Goal: Task Accomplishment & Management: Manage account settings

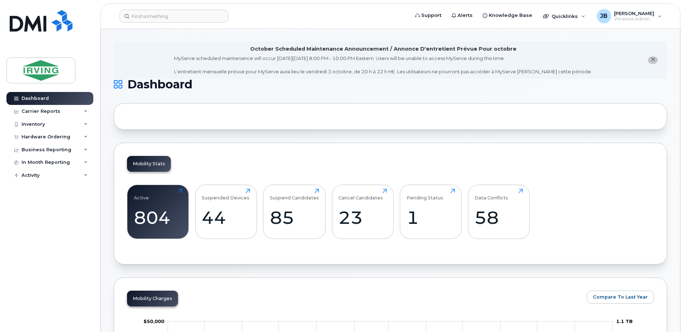
click at [651, 60] on icon "close notification" at bounding box center [653, 59] width 5 height 5
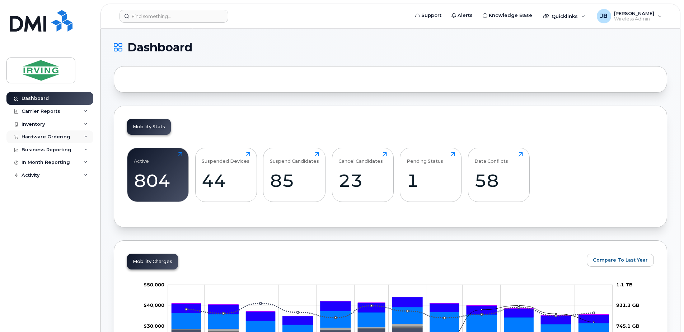
click at [43, 135] on div "Hardware Ordering" at bounding box center [46, 137] width 49 height 6
click at [39, 163] on div "Orders" at bounding box center [34, 164] width 18 height 6
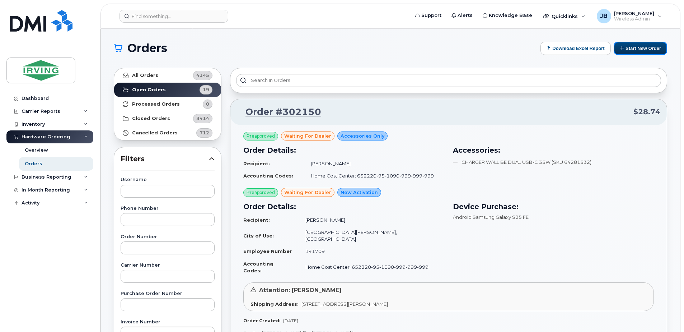
drag, startPoint x: 640, startPoint y: 48, endPoint x: 412, endPoint y: 55, distance: 228.5
click at [641, 48] on button "Start New Order" at bounding box center [641, 48] width 54 height 13
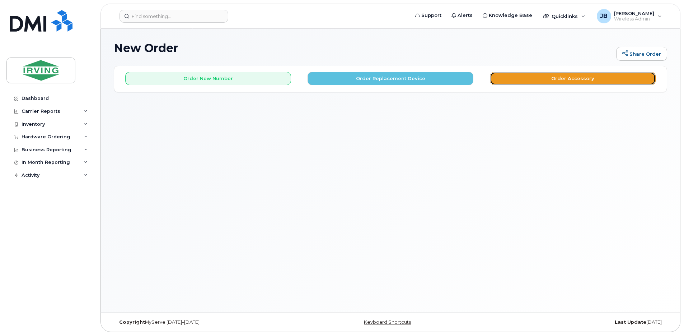
click at [566, 78] on button "Order Accessory" at bounding box center [573, 78] width 166 height 13
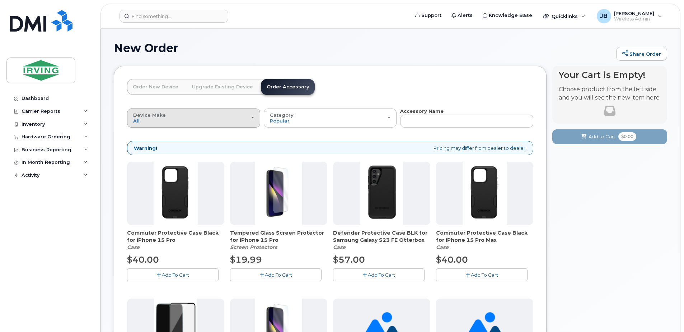
click at [254, 118] on button "Device Make All Android Cell Phone iPhone" at bounding box center [193, 117] width 133 height 19
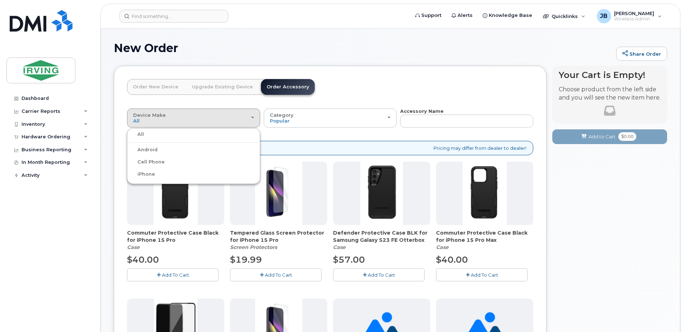
click at [152, 148] on label "Android" at bounding box center [143, 149] width 29 height 9
click at [0, 0] on input "Android" at bounding box center [0, 0] width 0 height 0
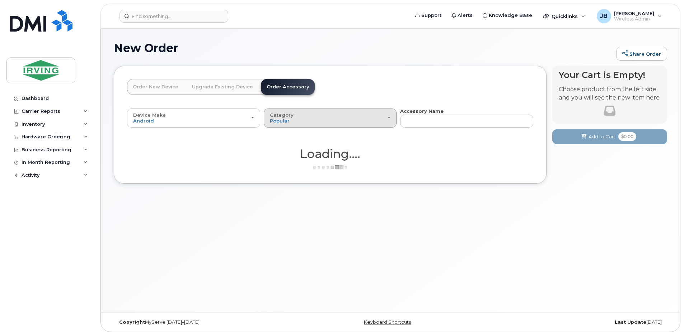
click at [389, 117] on span "button" at bounding box center [389, 117] width 3 height 1
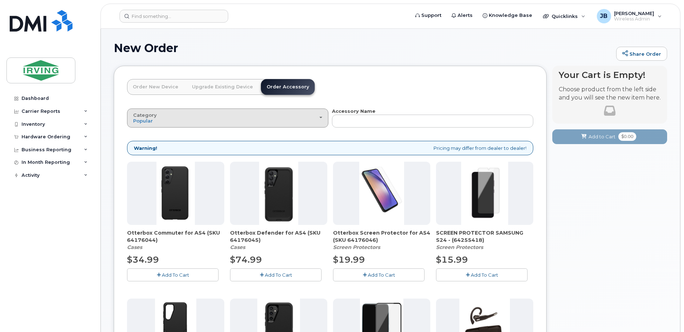
click at [320, 117] on span "button" at bounding box center [321, 117] width 3 height 1
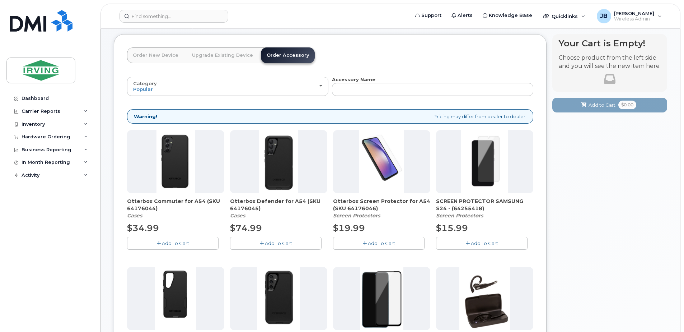
scroll to position [108, 0]
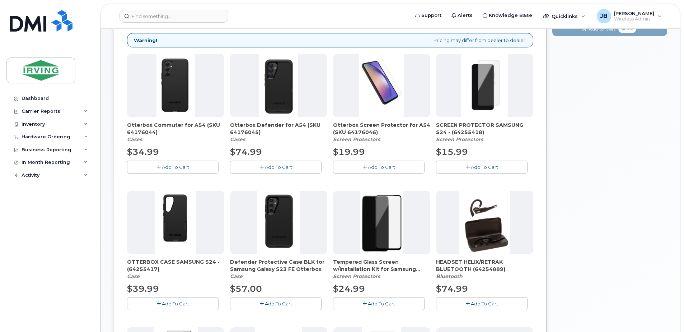
click at [473, 166] on span "Add To Cart" at bounding box center [484, 167] width 27 height 6
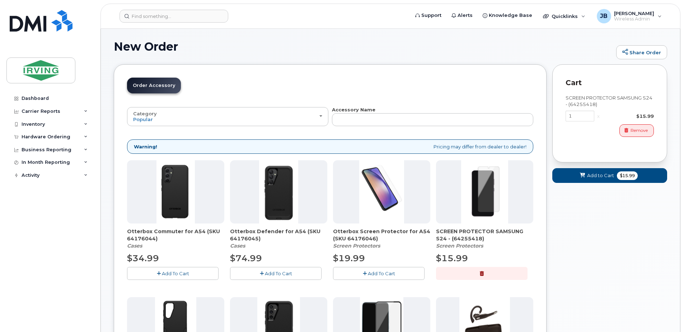
scroll to position [0, 0]
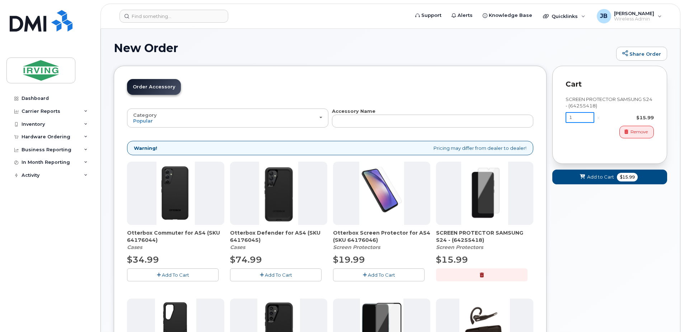
drag, startPoint x: 575, startPoint y: 117, endPoint x: 556, endPoint y: 117, distance: 18.7
click at [556, 118] on div "Cart SCREEN PROTECTOR SAMSUNG S24 - (64255418) 1 x $15.99 Remove" at bounding box center [610, 115] width 115 height 98
type input "3"
click at [590, 178] on span "Add to Cart" at bounding box center [600, 176] width 27 height 7
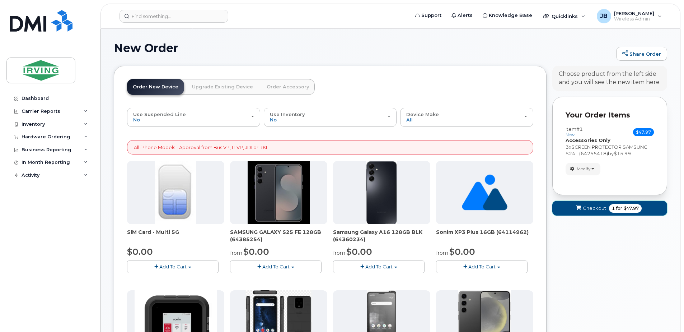
click at [600, 209] on span "Checkout" at bounding box center [594, 208] width 23 height 7
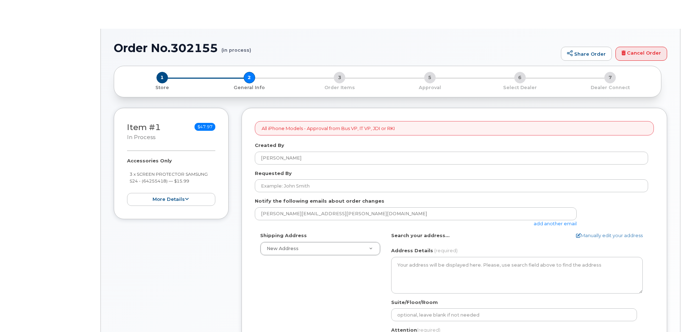
select select
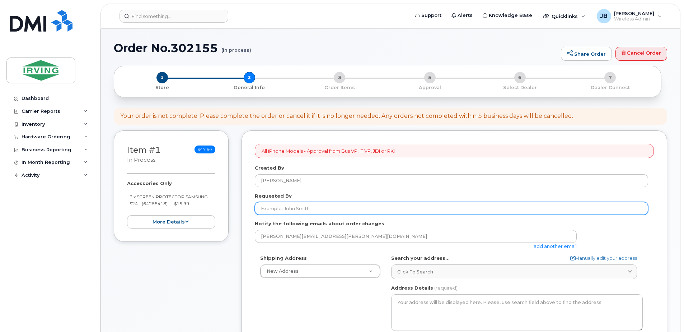
click at [315, 209] on input "Requested By" at bounding box center [452, 208] width 394 height 13
type input "[PERSON_NAME]"
type input "5068504715"
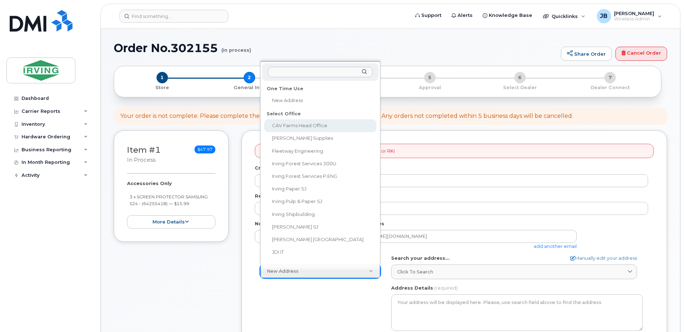
select select
type textarea "100 Prom Midland DIEPPE NB E1A 6X4 CANADA Dieppe New Brunswick E1A 6X4"
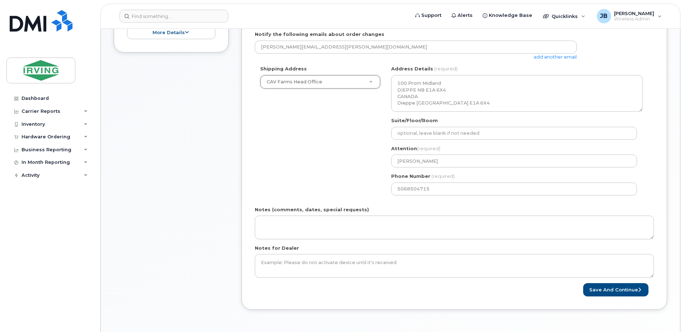
scroll to position [215, 0]
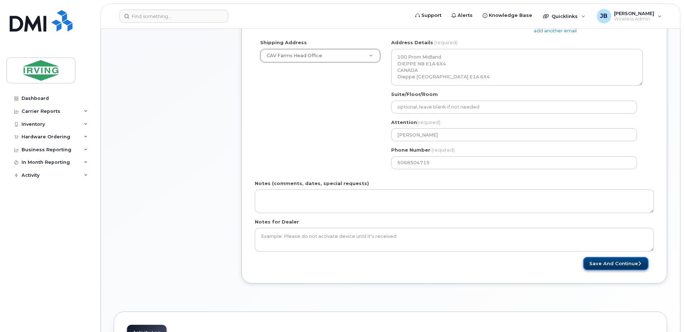
click at [608, 264] on button "Save and Continue" at bounding box center [616, 263] width 65 height 13
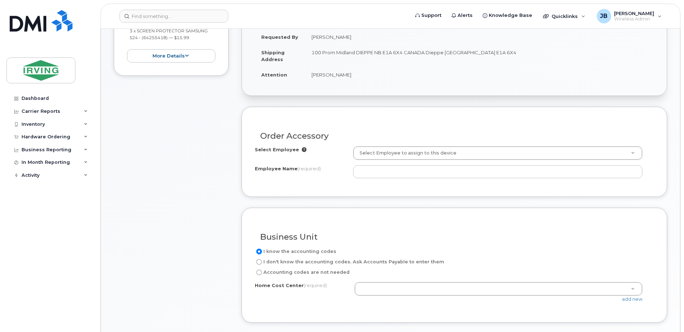
scroll to position [180, 0]
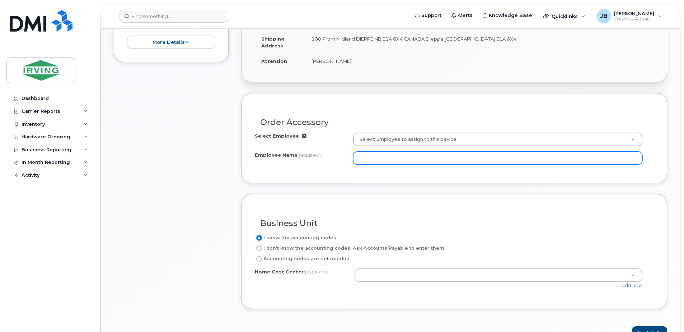
click at [433, 159] on input "Employee Name (required)" at bounding box center [497, 158] width 289 height 13
type input "jim briggs"
drag, startPoint x: 391, startPoint y: 157, endPoint x: 320, endPoint y: 167, distance: 72.5
click at [320, 167] on div "Select Employee Select Employee to assign to this device Employee Name (require…" at bounding box center [454, 151] width 399 height 37
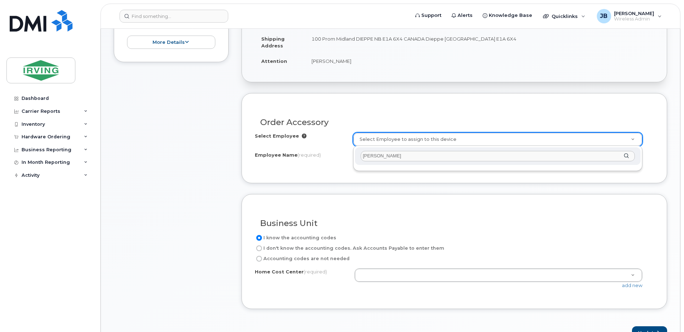
type input "jim briggs"
click at [626, 156] on div "jim briggs" at bounding box center [498, 156] width 286 height 18
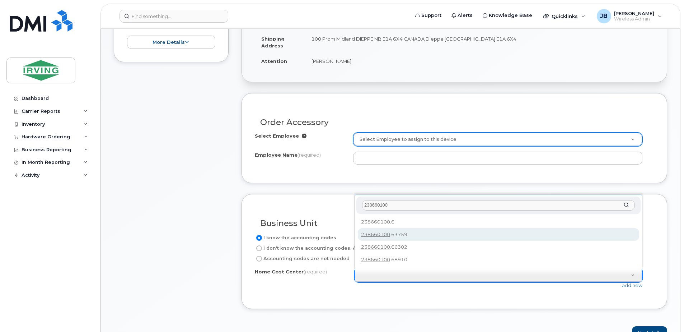
type input "238660100"
type input "238660100.63759"
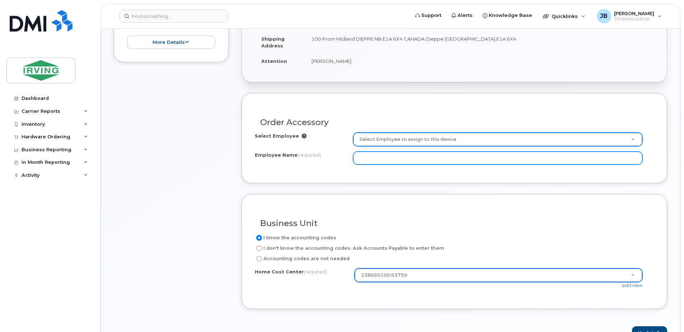
click at [400, 160] on input "Employee Name (required)" at bounding box center [497, 158] width 289 height 13
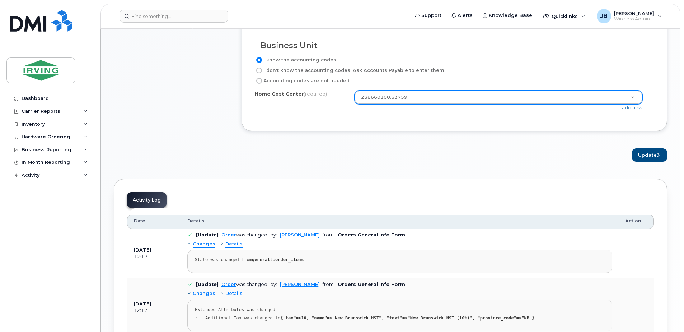
scroll to position [359, 0]
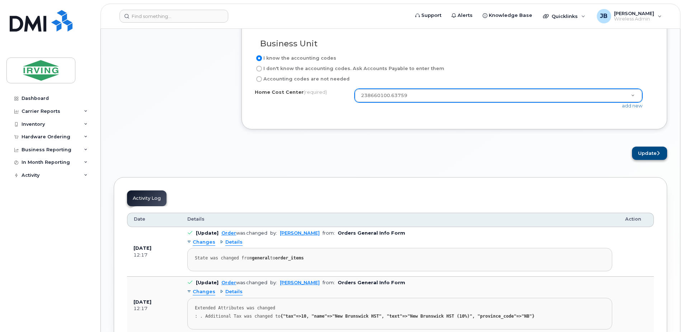
type input "[PERSON_NAME]"
click at [655, 151] on button "Update" at bounding box center [649, 153] width 35 height 13
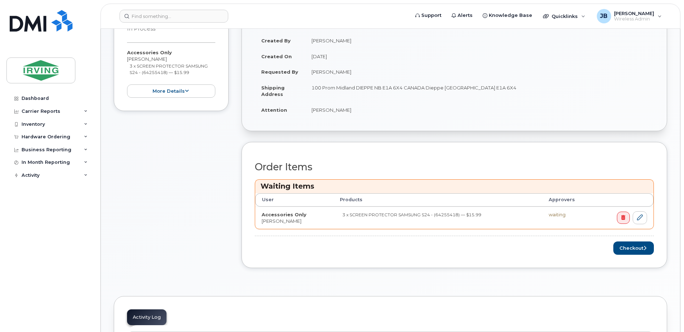
scroll to position [180, 0]
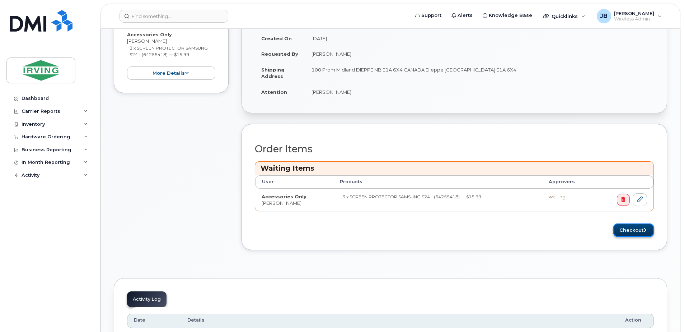
click at [633, 231] on button "Checkout" at bounding box center [634, 229] width 41 height 13
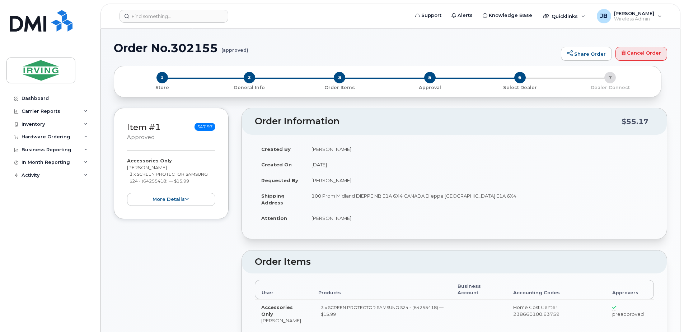
radio input "true"
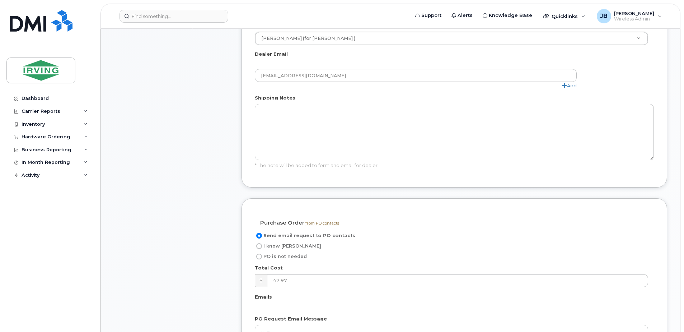
scroll to position [395, 0]
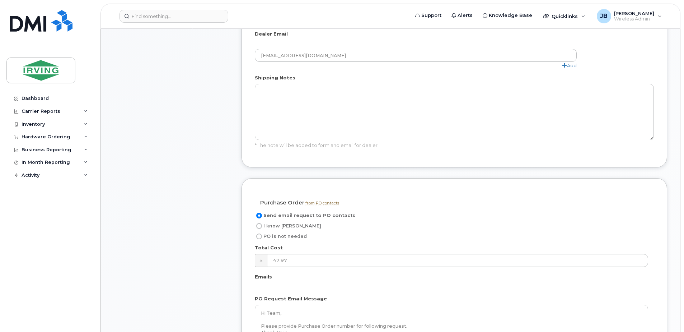
click at [261, 228] on input "I know [PERSON_NAME]" at bounding box center [259, 226] width 6 height 6
radio input "true"
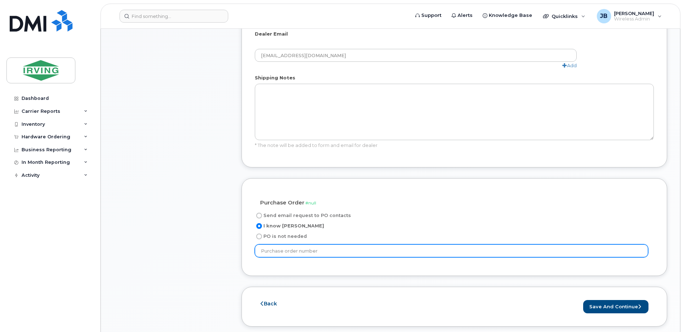
click at [296, 251] on input "text" at bounding box center [452, 250] width 394 height 13
type input "635170"
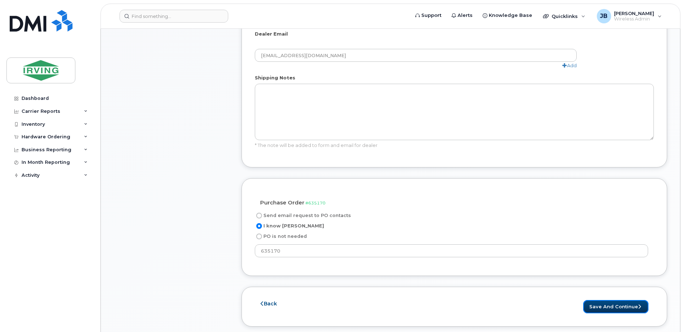
drag, startPoint x: 607, startPoint y: 308, endPoint x: 241, endPoint y: 260, distance: 369.4
click at [607, 308] on button "Save and Continue" at bounding box center [616, 306] width 65 height 13
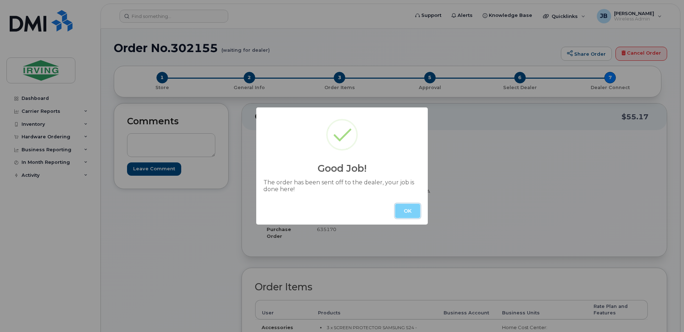
drag, startPoint x: 409, startPoint y: 211, endPoint x: 401, endPoint y: 212, distance: 7.6
click at [409, 212] on button "OK" at bounding box center [407, 211] width 25 height 14
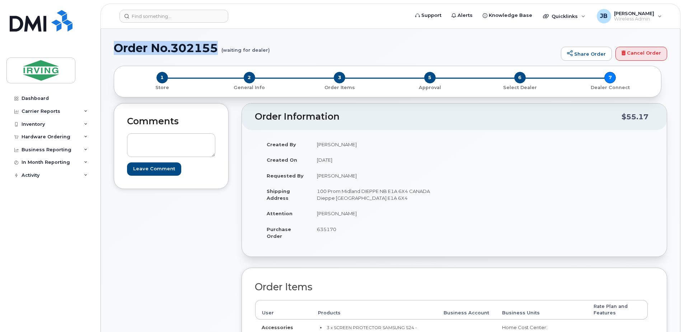
drag, startPoint x: 219, startPoint y: 48, endPoint x: 115, endPoint y: 49, distance: 103.8
click at [115, 49] on h1 "Order No.302155 (waiting for dealer)" at bounding box center [336, 48] width 444 height 13
copy h1 "Order No.302155"
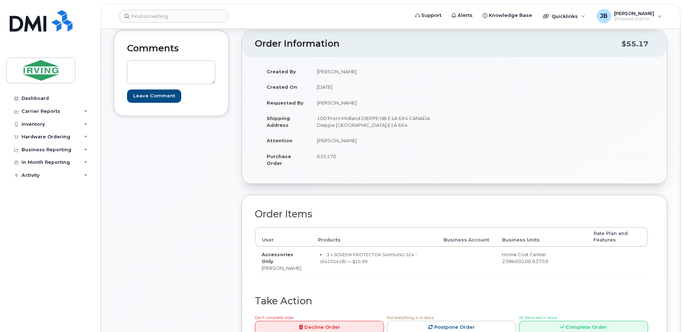
scroll to position [144, 0]
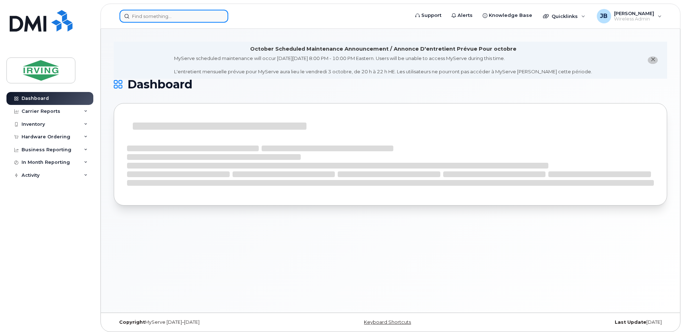
click at [152, 20] on input at bounding box center [174, 16] width 109 height 13
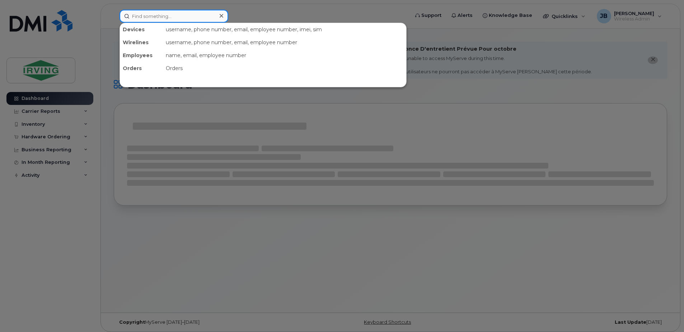
paste input "5068639859"
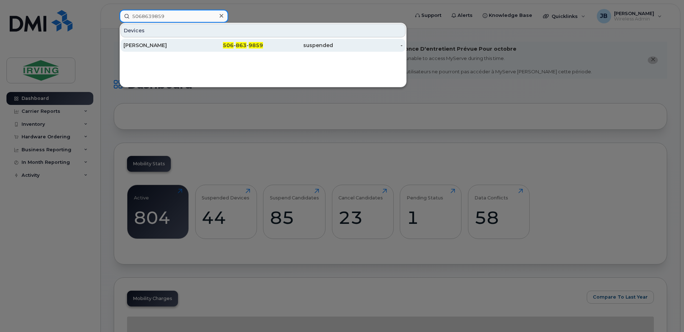
type input "5068639859"
click at [138, 45] on div "Ilias Chah" at bounding box center [159, 45] width 70 height 7
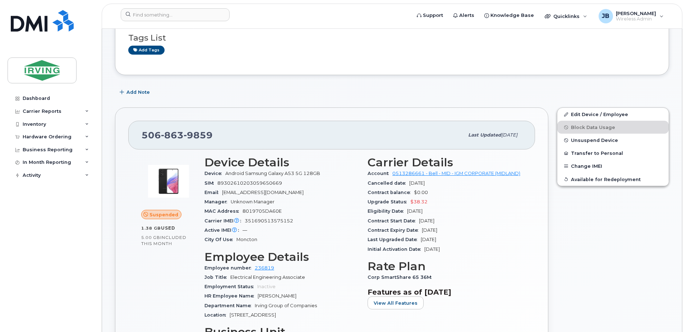
scroll to position [108, 0]
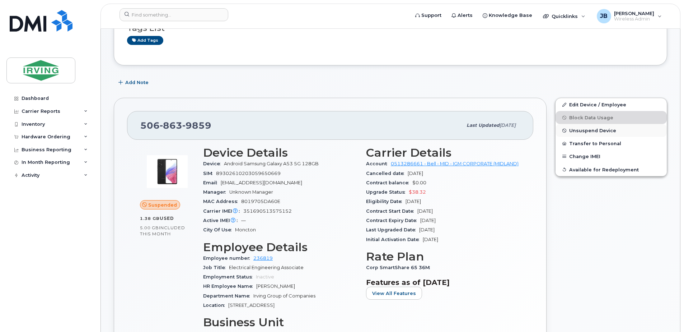
click at [589, 133] on span "Unsuspend Device" at bounding box center [593, 130] width 47 height 5
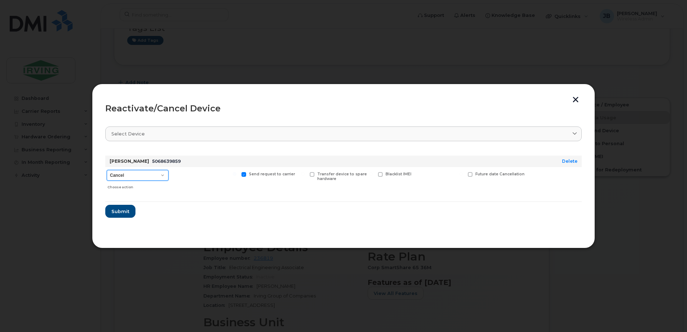
click at [163, 177] on select "Cancel Suspend - Extend Suspension Reactivate" at bounding box center [138, 175] width 62 height 11
select select "[object Object]"
click at [107, 170] on select "Cancel Suspend - Extend Suspension Reactivate" at bounding box center [138, 175] width 62 height 11
click at [426, 174] on span at bounding box center [425, 174] width 5 height 5
click at [418, 174] on input "New Username" at bounding box center [416, 174] width 4 height 4
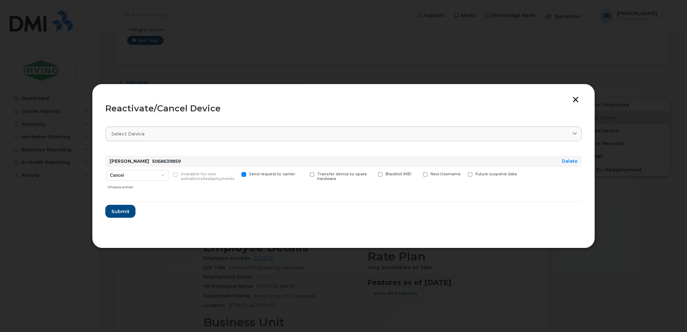
checkbox input "true"
click at [437, 186] on input "text" at bounding box center [443, 185] width 40 height 13
type input "[PERSON_NAME]"
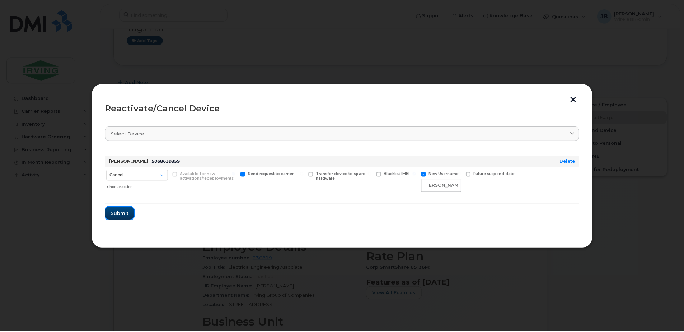
scroll to position [0, 0]
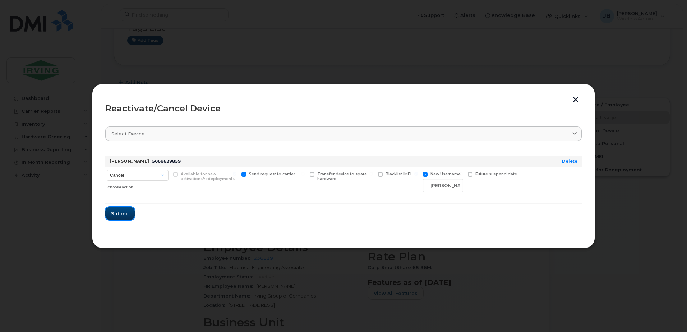
click at [121, 214] on span "Submit" at bounding box center [120, 213] width 18 height 7
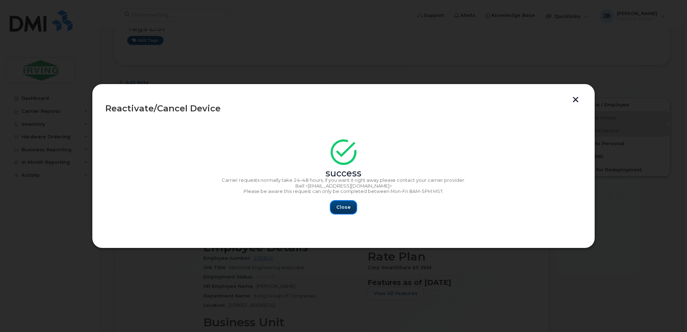
click at [341, 208] on span "Close" at bounding box center [343, 207] width 14 height 7
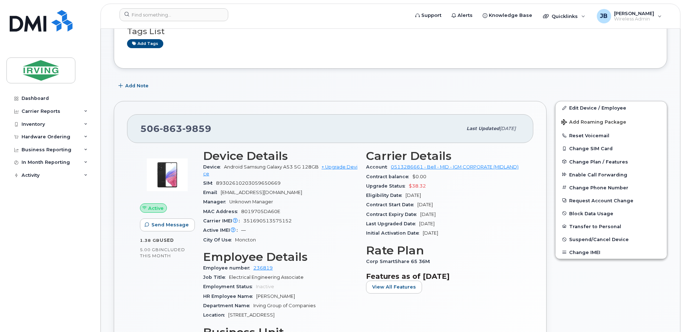
scroll to position [108, 0]
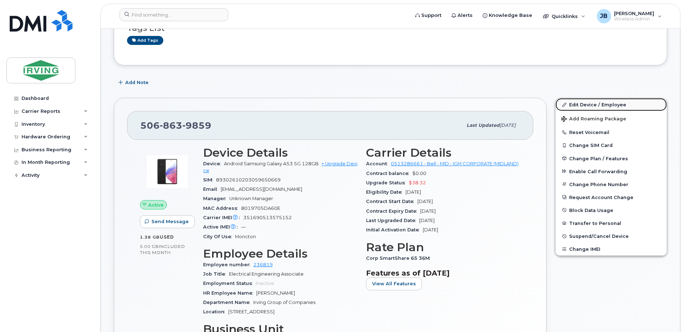
click at [598, 106] on link "Edit Device / Employee" at bounding box center [611, 104] width 111 height 13
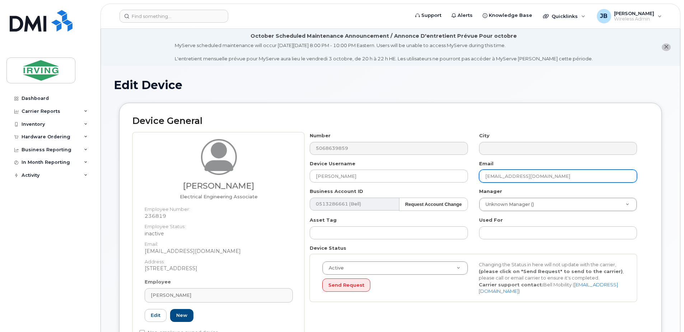
drag, startPoint x: 507, startPoint y: 175, endPoint x: 479, endPoint y: 177, distance: 28.0
click at [479, 177] on div "Email [EMAIL_ADDRESS][DOMAIN_NAME]" at bounding box center [558, 171] width 169 height 23
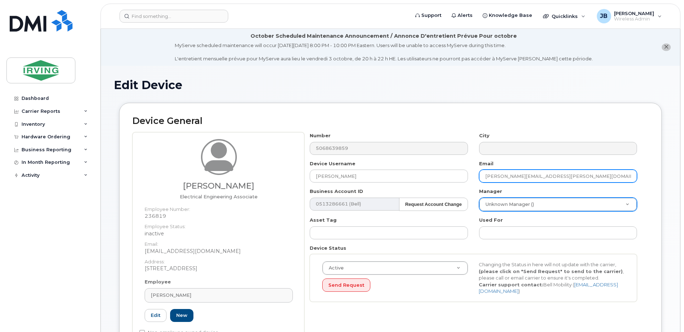
type input "[PERSON_NAME][EMAIL_ADDRESS][PERSON_NAME][DOMAIN_NAME]"
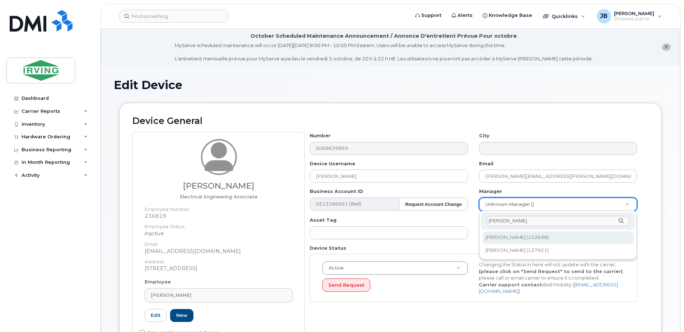
type input "[PERSON_NAME]"
type input "1480317"
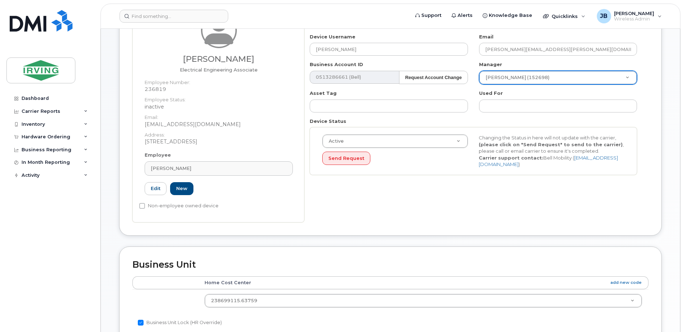
scroll to position [144, 0]
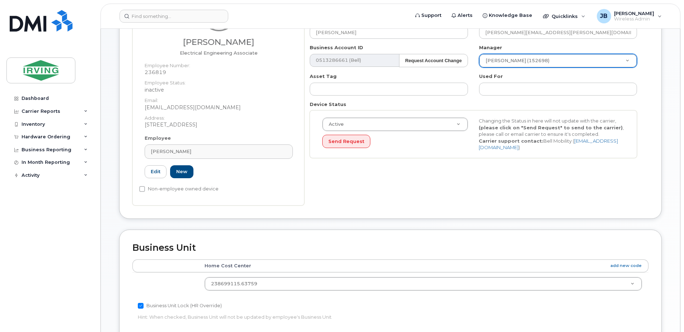
click at [140, 306] on input "Business Unit Lock (HR Override)" at bounding box center [141, 306] width 6 height 6
checkbox input "false"
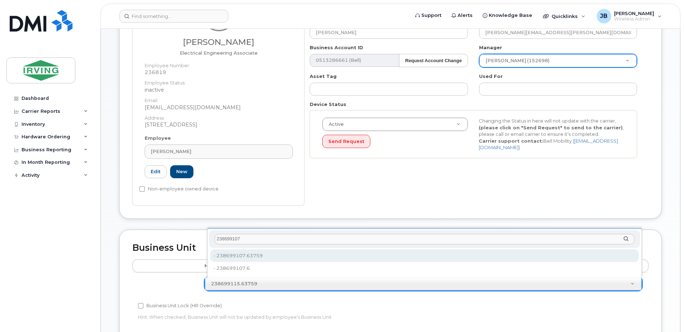
type input "238699107"
type input "4633552"
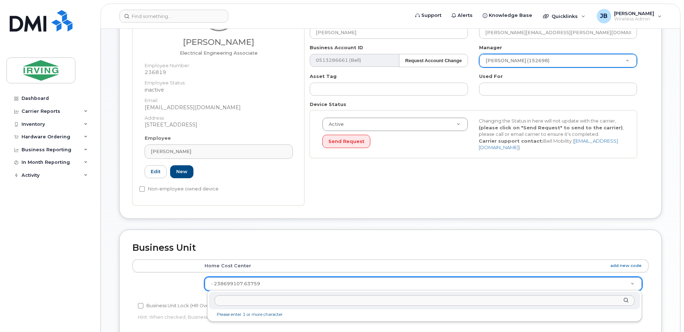
drag, startPoint x: 272, startPoint y: 278, endPoint x: 224, endPoint y: 284, distance: 48.8
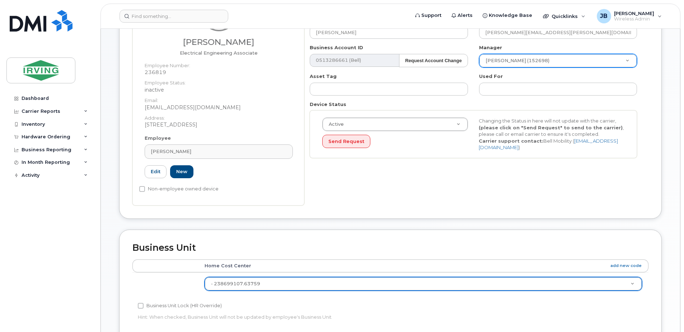
drag, startPoint x: 268, startPoint y: 280, endPoint x: 217, endPoint y: 284, distance: 51.5
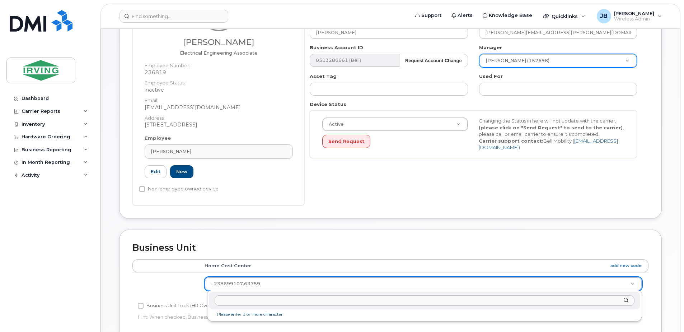
drag, startPoint x: 215, startPoint y: 284, endPoint x: 292, endPoint y: 282, distance: 77.2
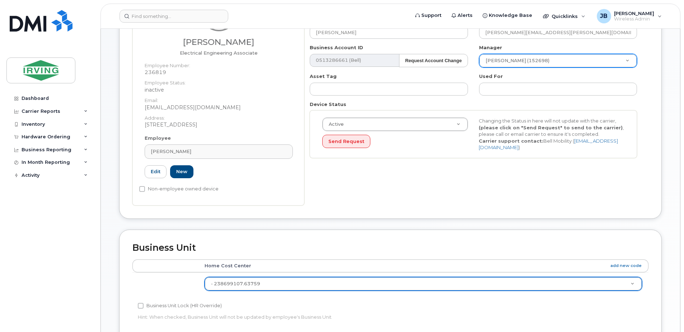
click at [334, 233] on div "Business Unit Accounting Categories Rules Home Cost Center add new code - 23869…" at bounding box center [390, 285] width 543 height 113
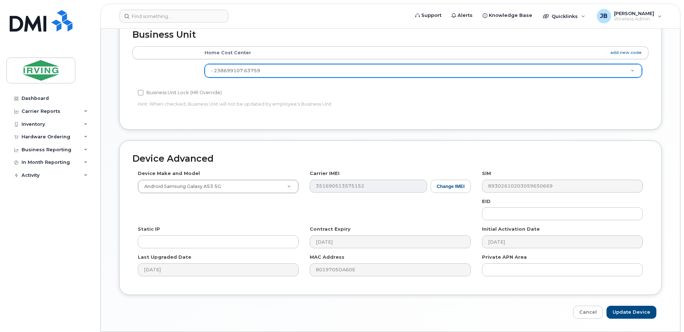
scroll to position [379, 0]
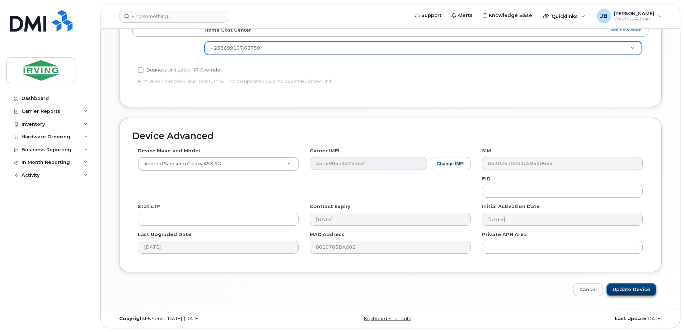
click at [641, 289] on input "Update Device" at bounding box center [632, 289] width 50 height 13
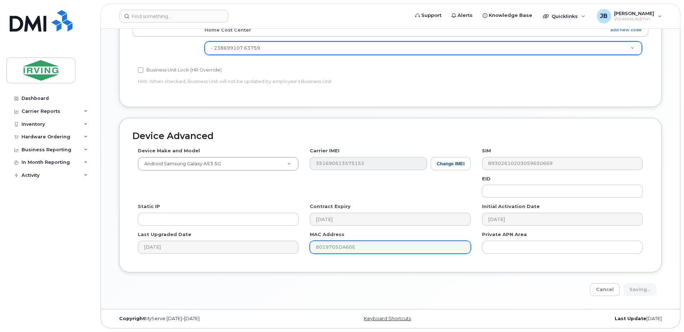
type input "Saving..."
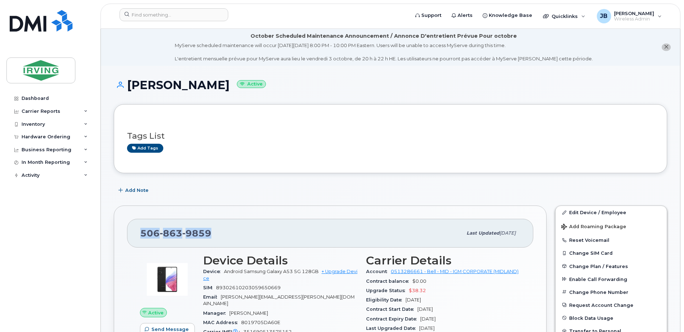
drag, startPoint x: 213, startPoint y: 233, endPoint x: 139, endPoint y: 234, distance: 73.6
click at [139, 234] on div "[PHONE_NUMBER] Last updated [DATE]" at bounding box center [330, 233] width 406 height 29
copy span "[PHONE_NUMBER]"
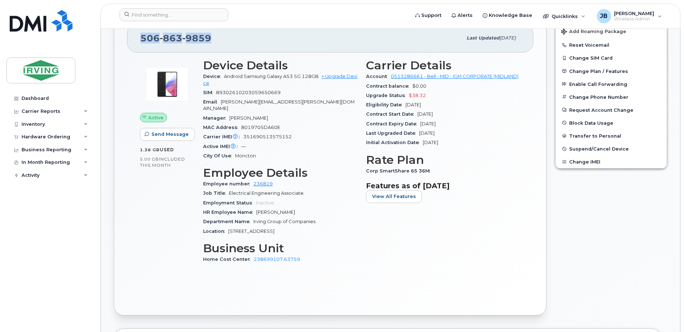
scroll to position [215, 0]
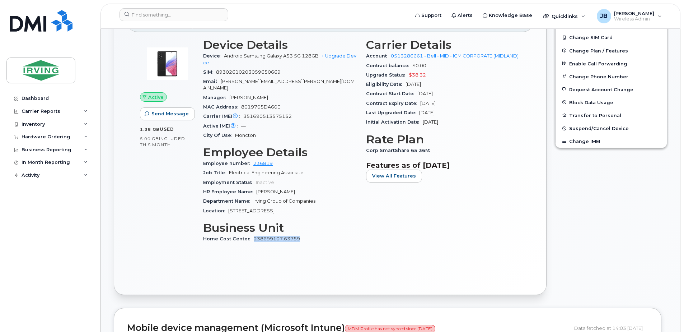
drag, startPoint x: 302, startPoint y: 232, endPoint x: 252, endPoint y: 232, distance: 49.9
click at [252, 234] on div "Home Cost Center 238699107.63759" at bounding box center [280, 238] width 154 height 9
copy link "238699107.63759"
